Goal: Information Seeking & Learning: Learn about a topic

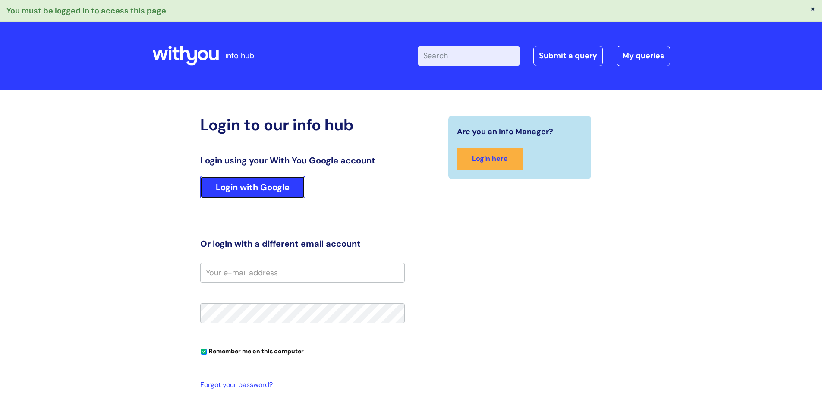
click at [273, 191] on link "Login with Google" at bounding box center [252, 187] width 105 height 22
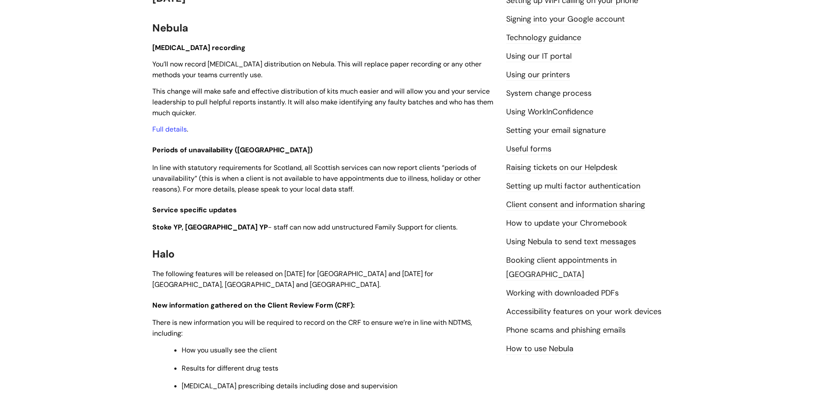
scroll to position [129, 0]
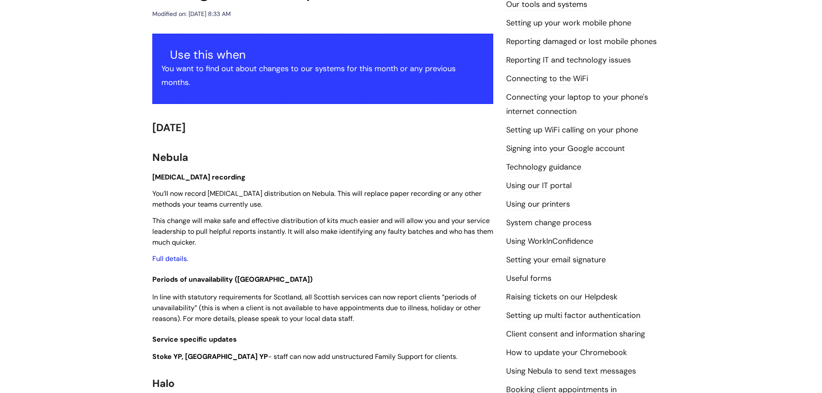
click at [179, 256] on link "Full details" at bounding box center [169, 258] width 35 height 9
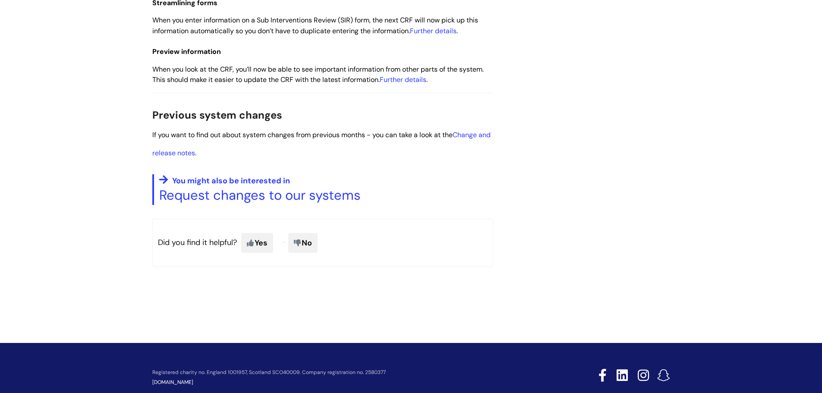
scroll to position [692, 0]
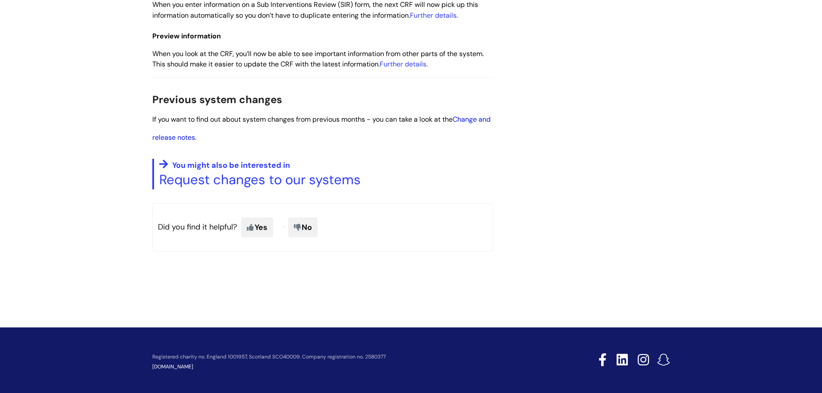
click at [189, 135] on link "Change and release notes" at bounding box center [321, 129] width 338 height 28
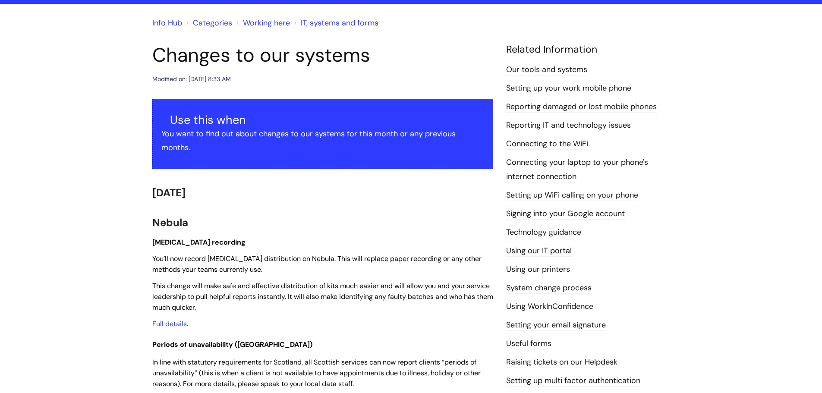
scroll to position [0, 0]
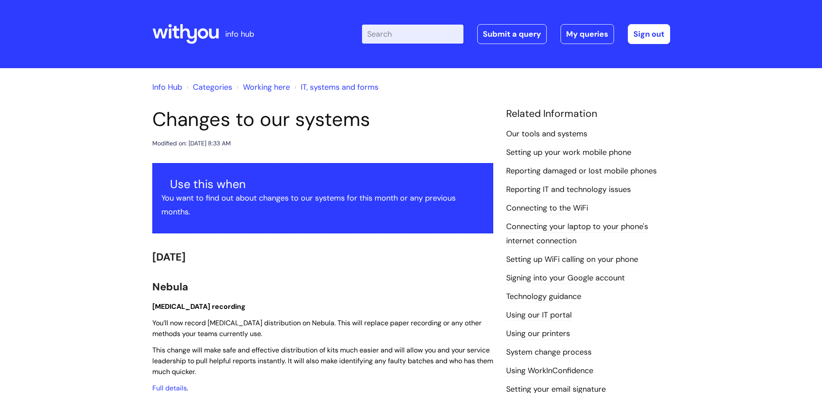
click at [208, 36] on icon at bounding box center [185, 34] width 66 height 21
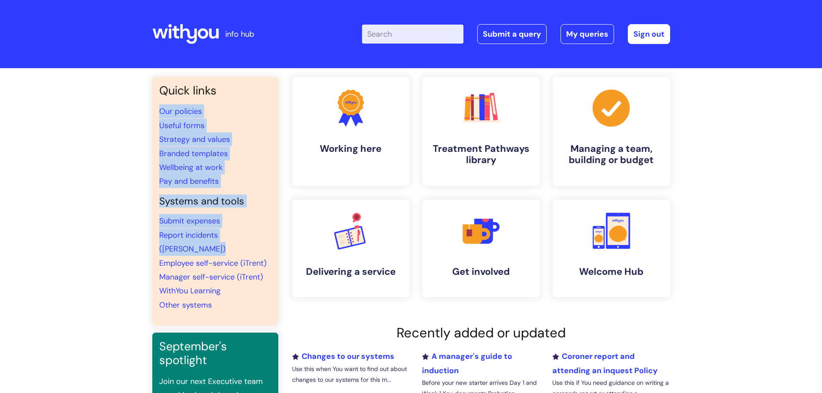
drag, startPoint x: 112, startPoint y: 151, endPoint x: 128, endPoint y: 247, distance: 97.0
click at [129, 248] on div "Quick links Our policies Useful forms Strategy and values Branded templates Wel…" at bounding box center [411, 292] width 822 height 448
click at [128, 247] on div "Quick links Our policies Useful forms Strategy and values Branded templates Wel…" at bounding box center [411, 292] width 822 height 448
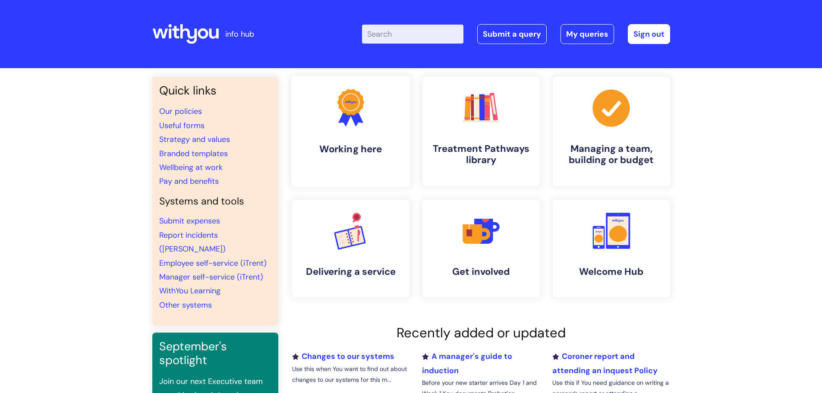
click at [360, 184] on link ".cls-1{fill:#f89b22;}.cls-1,.cls-2,.cls-3{stroke-width:0px;}.cls-2{fill:#2d3cff…" at bounding box center [350, 131] width 119 height 111
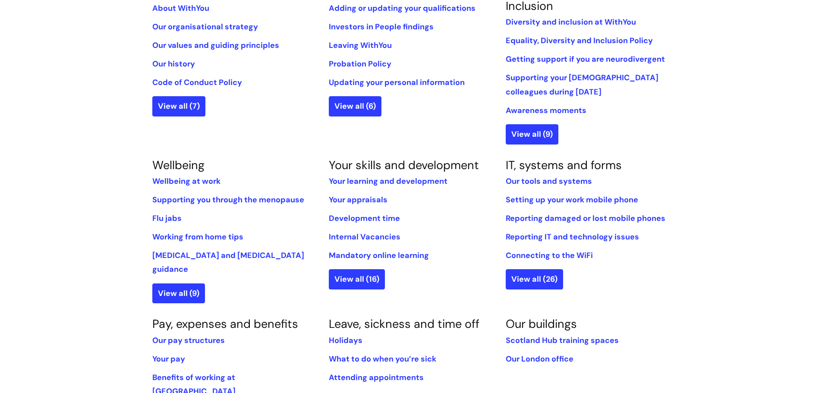
scroll to position [216, 0]
